Goal: Find specific page/section: Find specific page/section

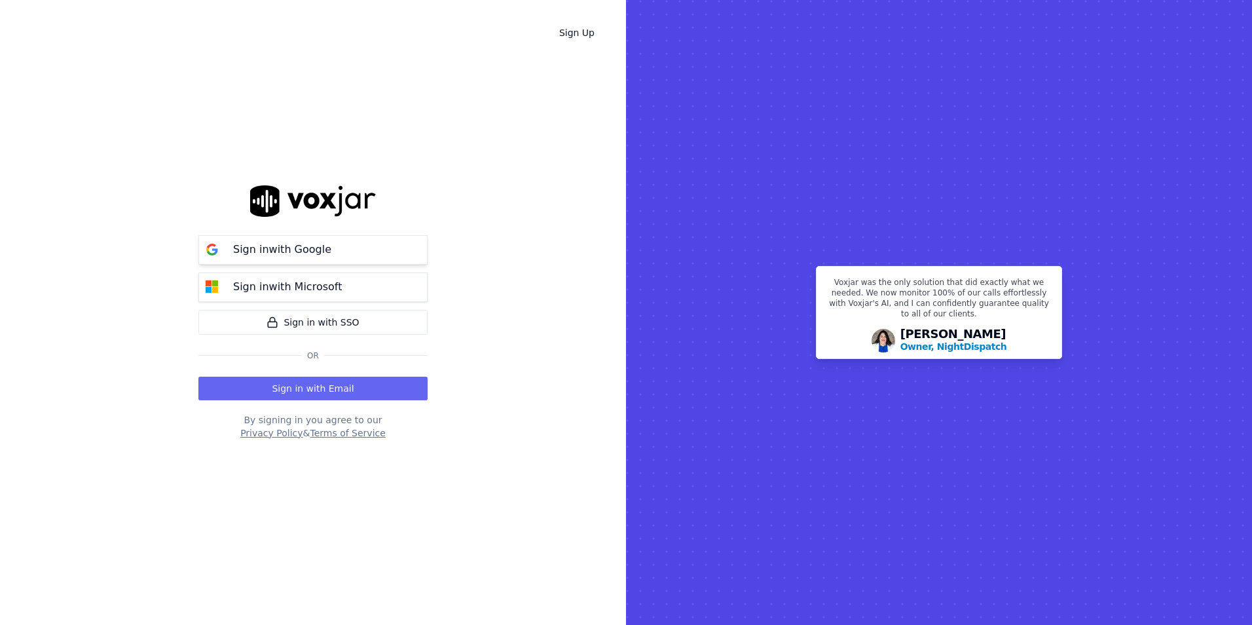
click at [347, 242] on button "Sign in with Google" at bounding box center [312, 249] width 229 height 29
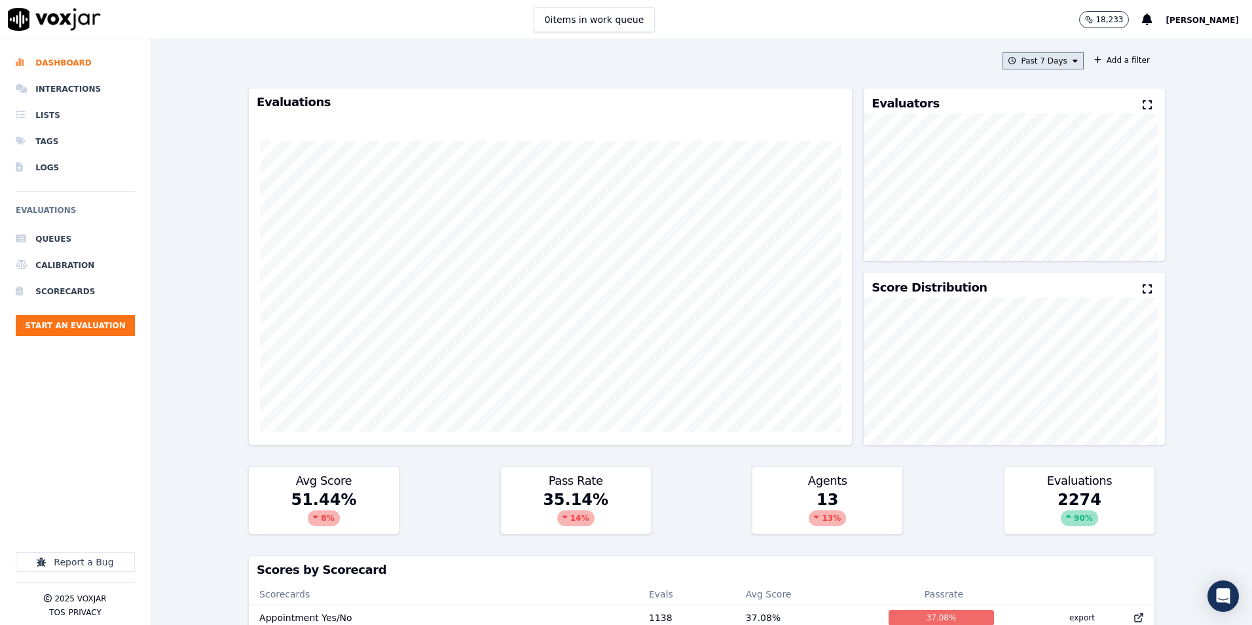
click at [1073, 62] on icon at bounding box center [1075, 61] width 5 height 8
click at [1109, 60] on button "Add a filter" at bounding box center [1122, 60] width 66 height 16
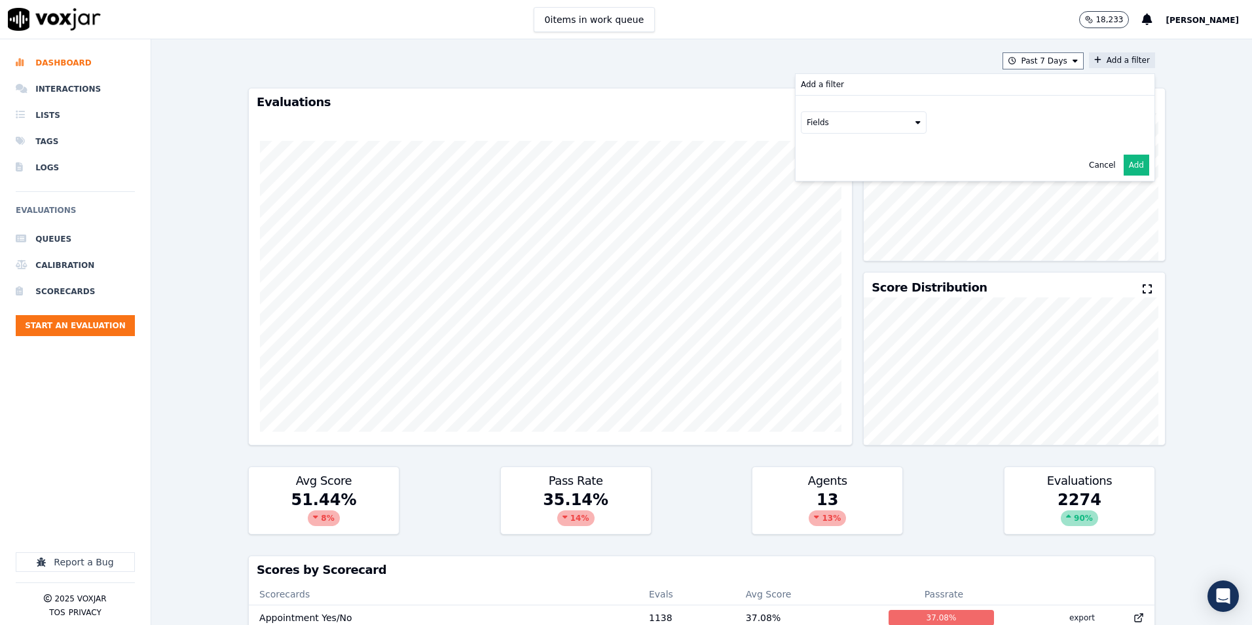
click at [874, 124] on button "Fields" at bounding box center [864, 122] width 126 height 22
click at [876, 123] on button "score" at bounding box center [864, 122] width 126 height 22
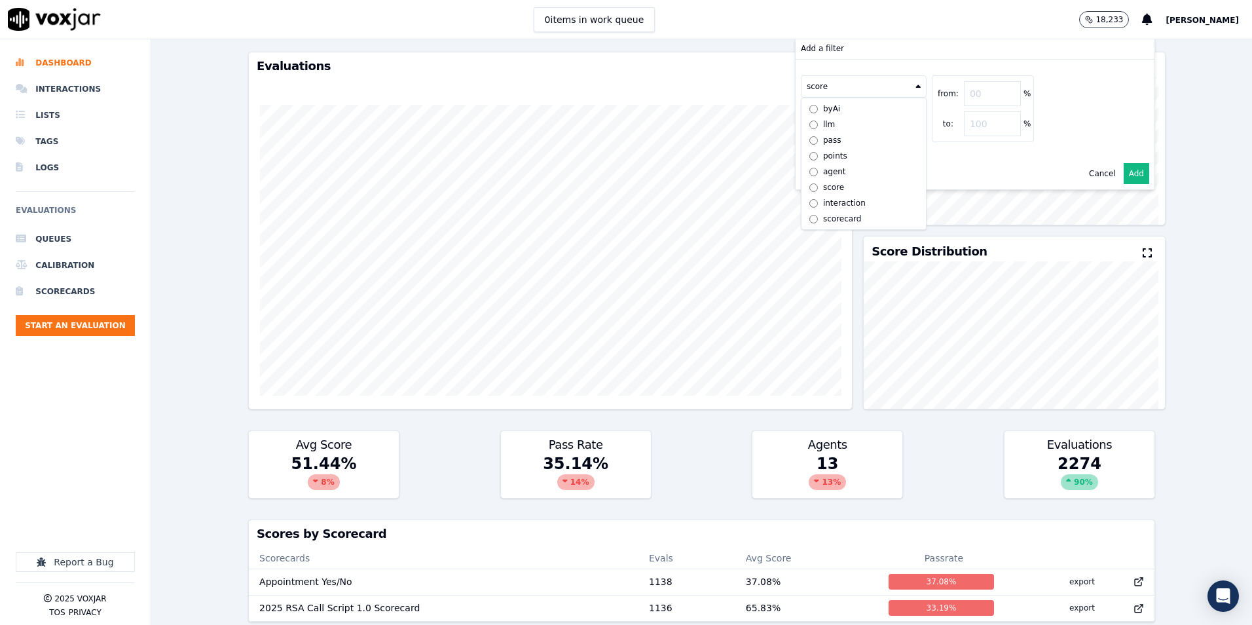
scroll to position [66, 0]
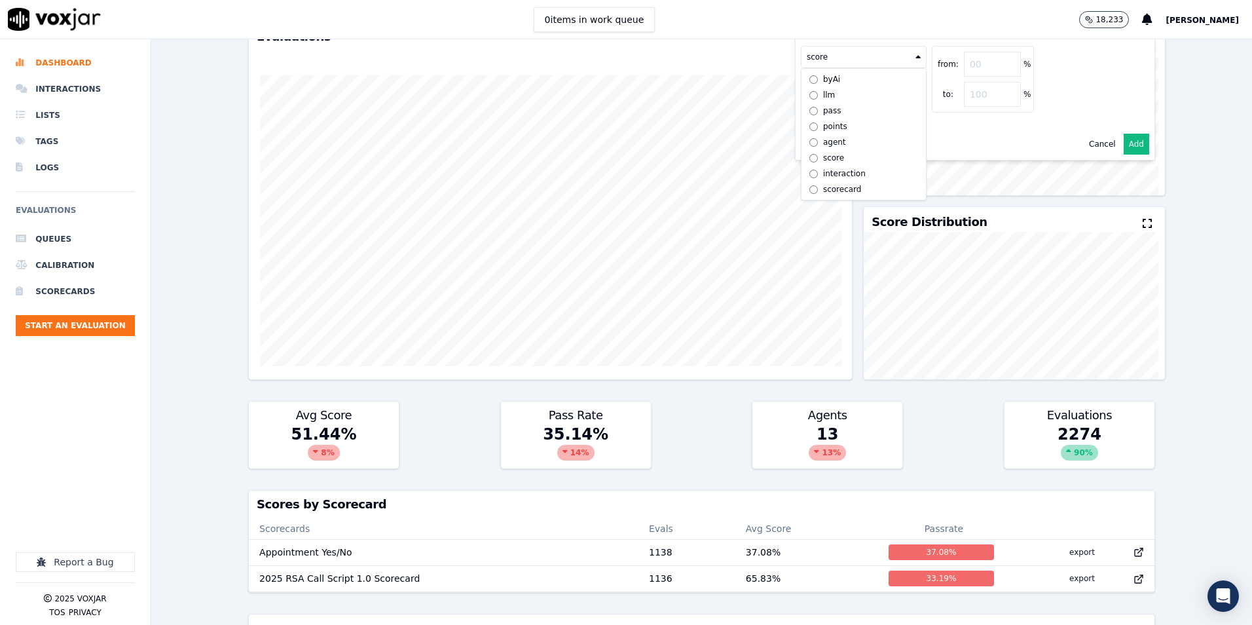
click at [804, 181] on label "scorecard" at bounding box center [863, 189] width 119 height 16
click at [907, 73] on div "Fields" at bounding box center [871, 82] width 141 height 28
drag, startPoint x: 905, startPoint y: 86, endPoint x: 896, endPoint y: 94, distance: 11.6
click at [905, 91] on button "Fields" at bounding box center [880, 84] width 126 height 22
click at [820, 109] on label "title" at bounding box center [879, 107] width 119 height 16
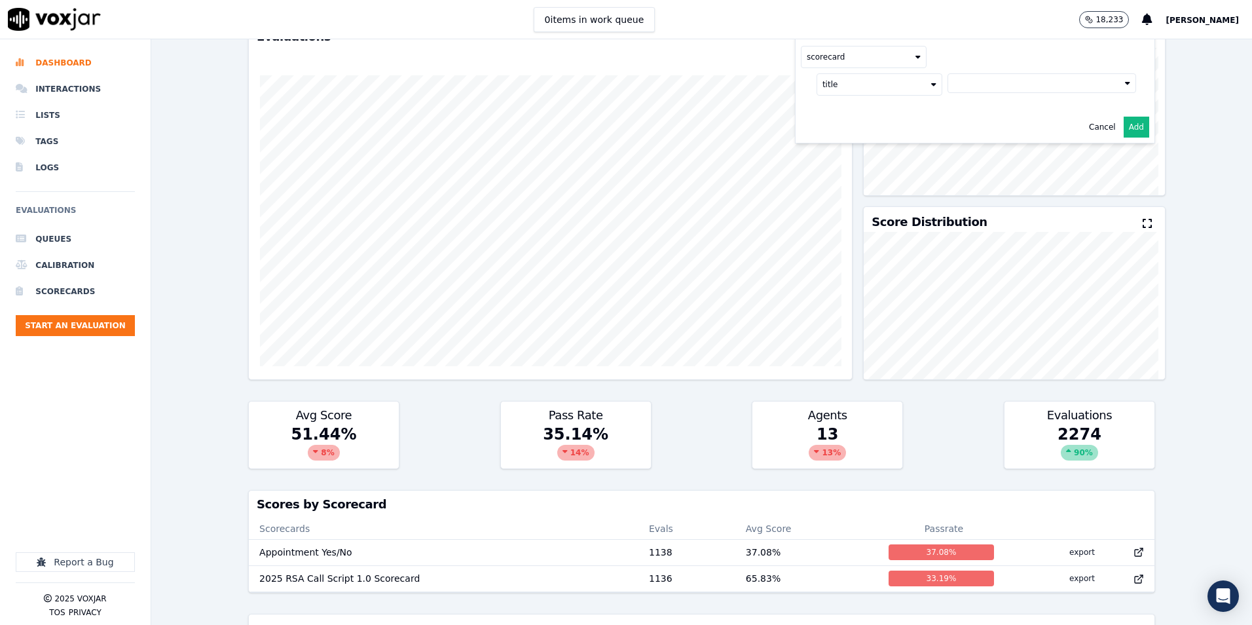
click at [986, 86] on button at bounding box center [1042, 83] width 189 height 20
click at [973, 132] on div "2025 RSA Call Script 1.0 Scorecard" at bounding box center [1042, 129] width 138 height 10
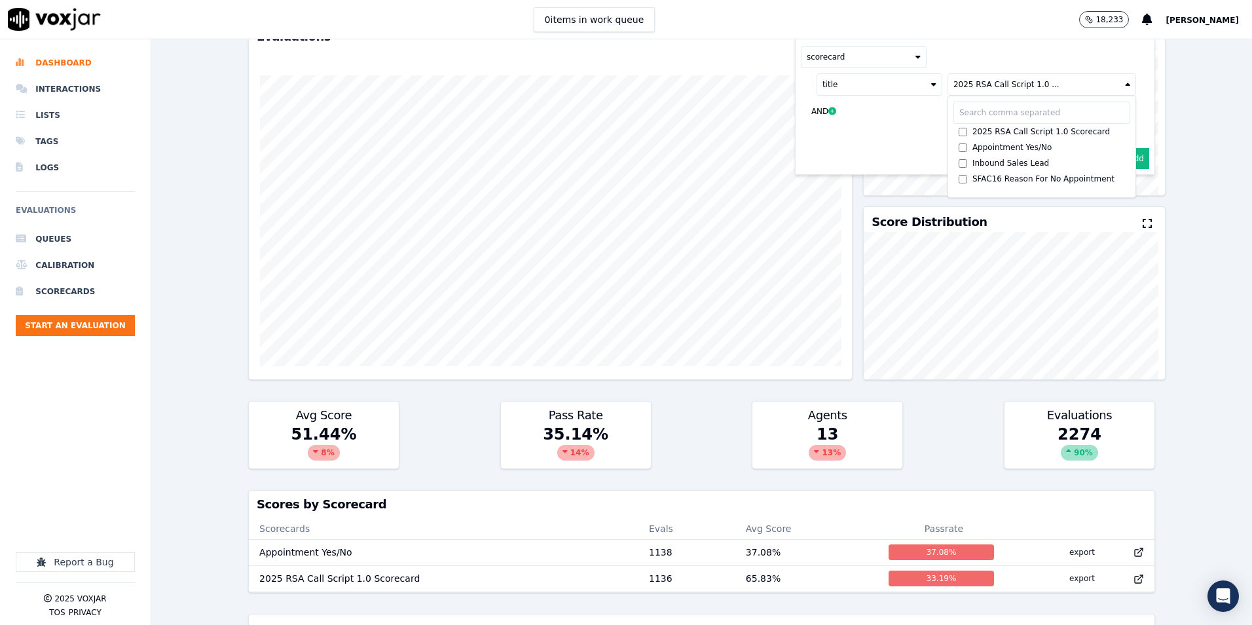
click at [905, 133] on div "scorecard title 2025 RSA Call Script 1.0 ... 2025 RSA Call Script 1.0 Scorecard…" at bounding box center [975, 86] width 359 height 113
click at [1124, 151] on button "Add" at bounding box center [1137, 158] width 26 height 21
